Goal: Find contact information: Find contact information

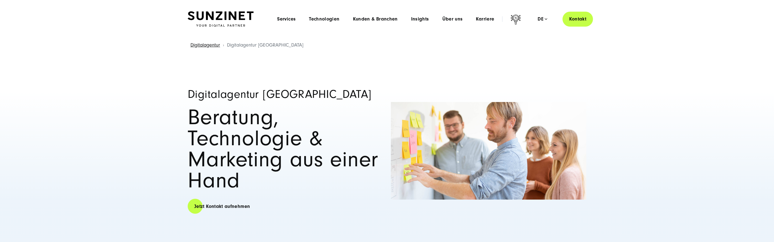
click at [588, 19] on link "Kontakt" at bounding box center [578, 19] width 30 height 16
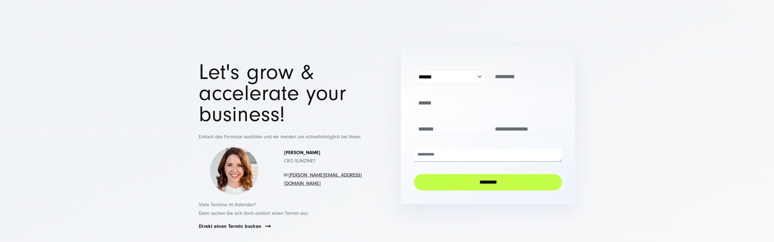
scroll to position [55, 0]
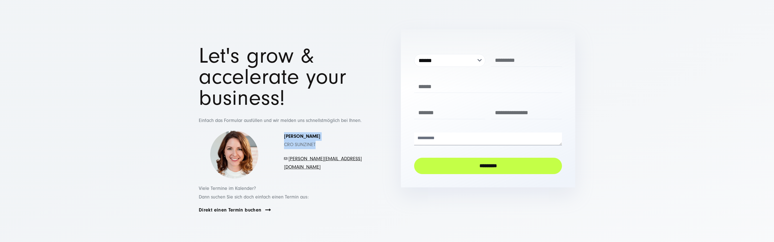
drag, startPoint x: 319, startPoint y: 149, endPoint x: 285, endPoint y: 139, distance: 35.0
click at [285, 139] on p "[PERSON_NAME] CRO SUNZINET" at bounding box center [323, 140] width 78 height 17
copy p "Simona Mayer CRO SUNZINET"
